Goal: Information Seeking & Learning: Compare options

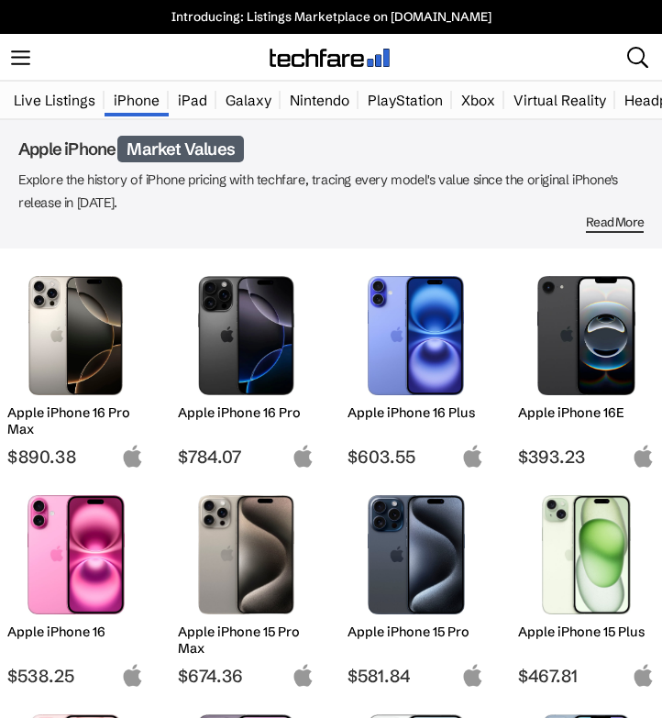
click at [289, 107] on link "Nintendo" at bounding box center [320, 101] width 78 height 36
click at [458, 89] on link "Xbox" at bounding box center [478, 101] width 52 height 36
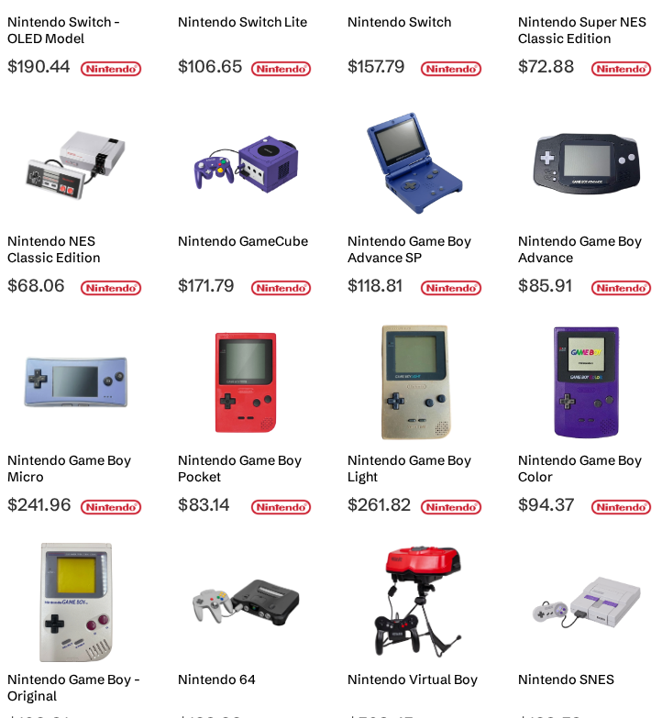
scroll to position [424, 0]
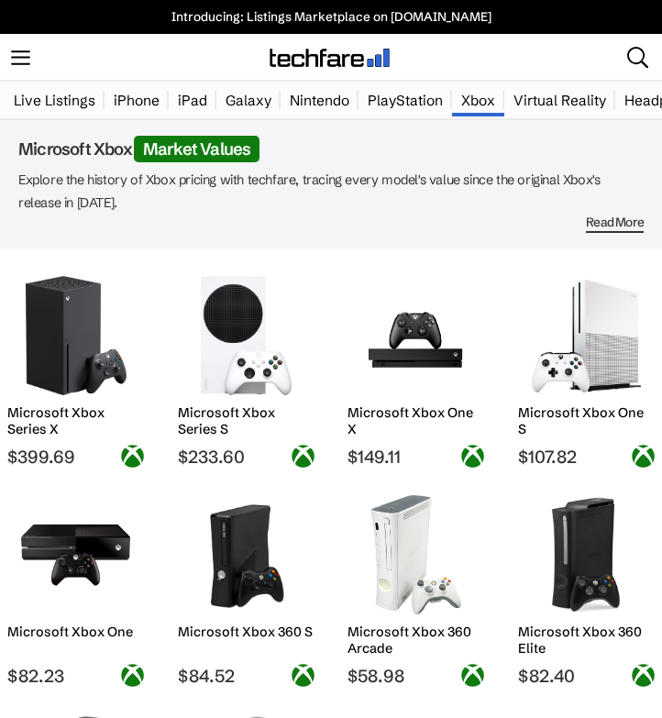
click at [397, 86] on link "PlayStation" at bounding box center [405, 101] width 94 height 36
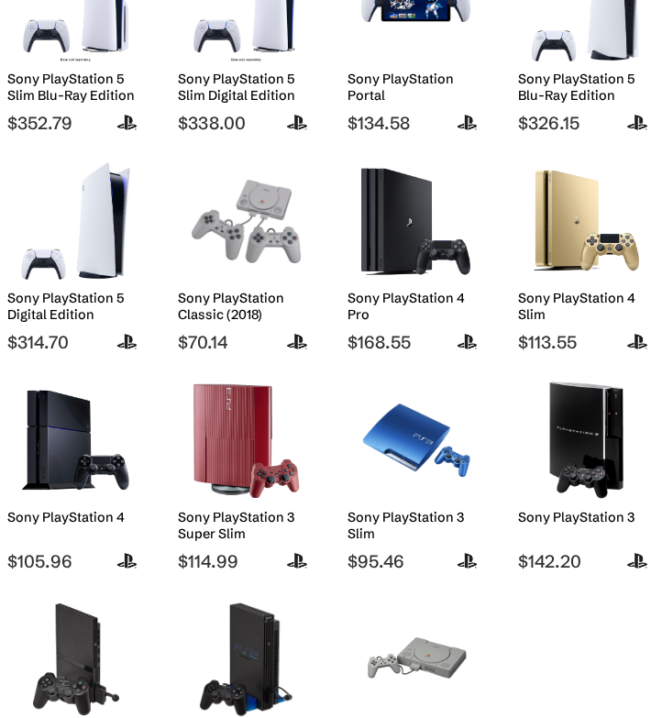
scroll to position [171, 0]
